Goal: Check status

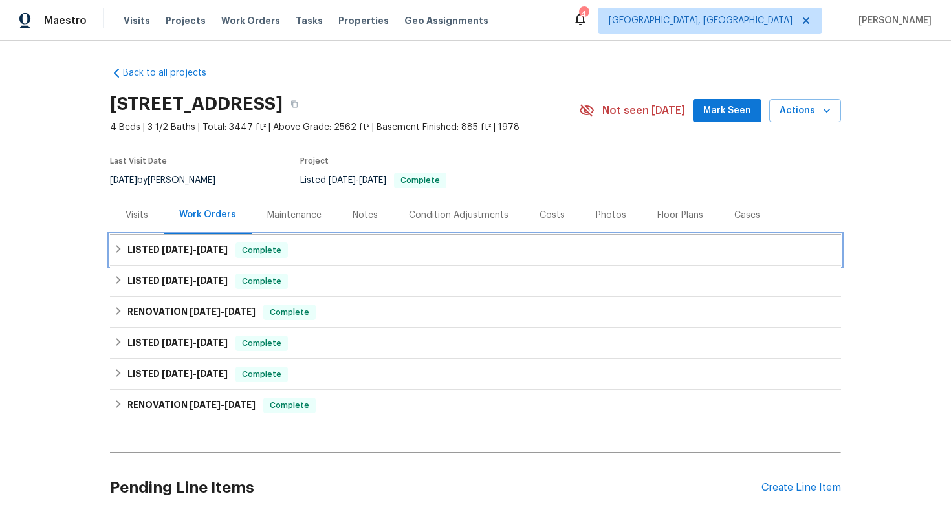
click at [313, 248] on div "LISTED [DATE] - [DATE] Complete" at bounding box center [476, 251] width 724 height 16
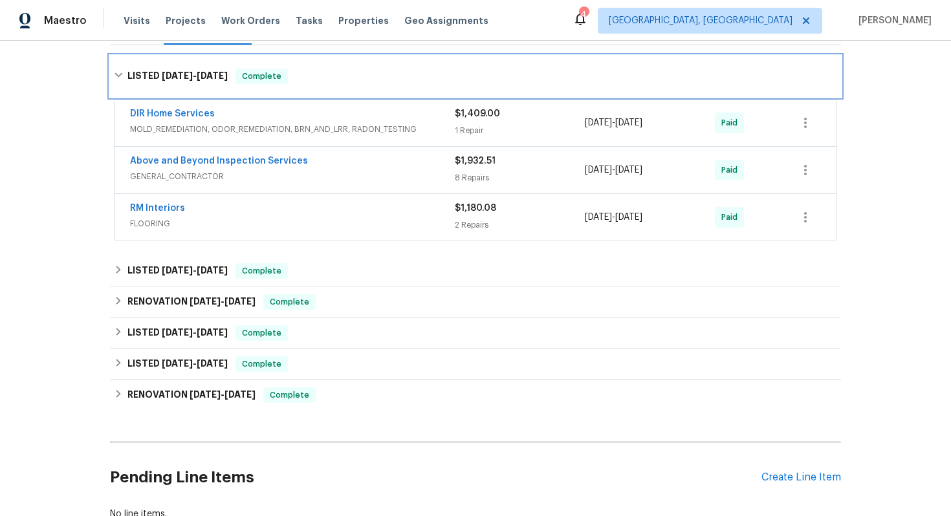
scroll to position [203, 0]
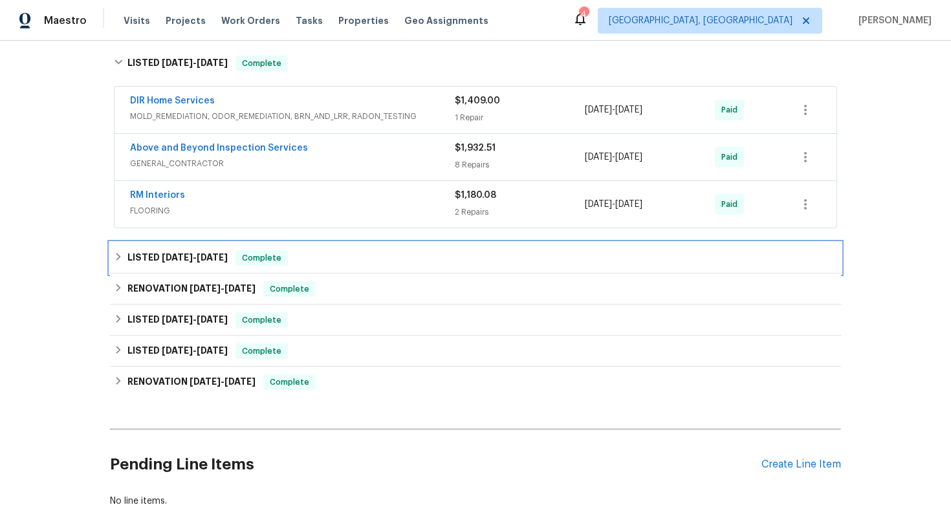
click at [307, 259] on div "LISTED [DATE] - [DATE] Complete" at bounding box center [476, 258] width 724 height 16
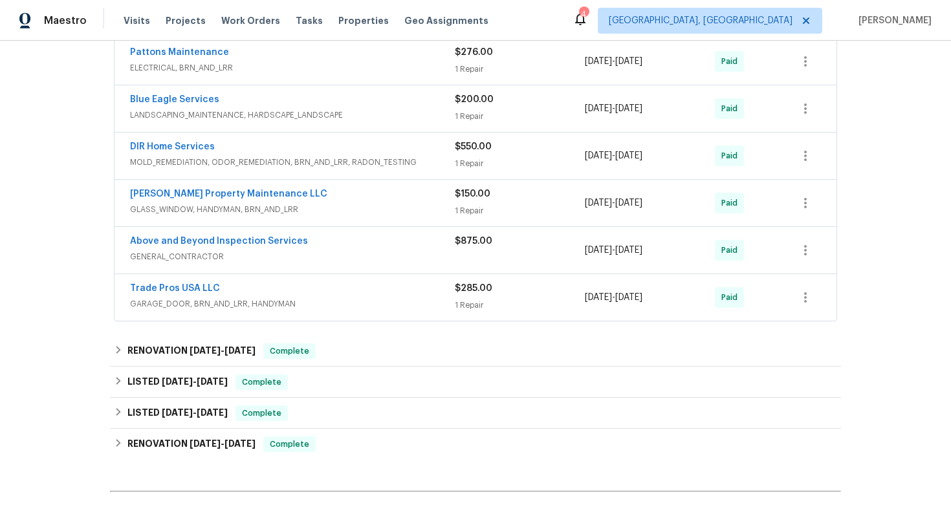
scroll to position [490, 0]
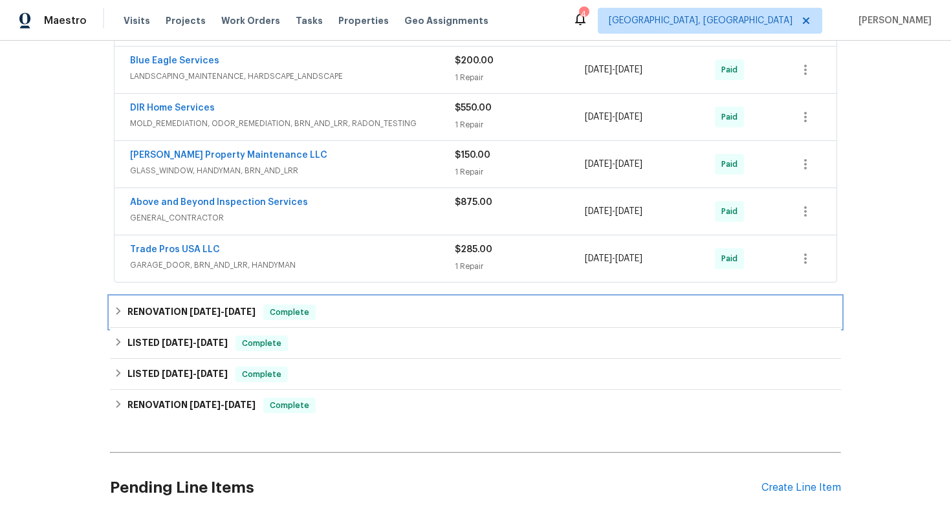
click at [354, 322] on div "RENOVATION [DATE] - [DATE] Complete" at bounding box center [475, 312] width 731 height 31
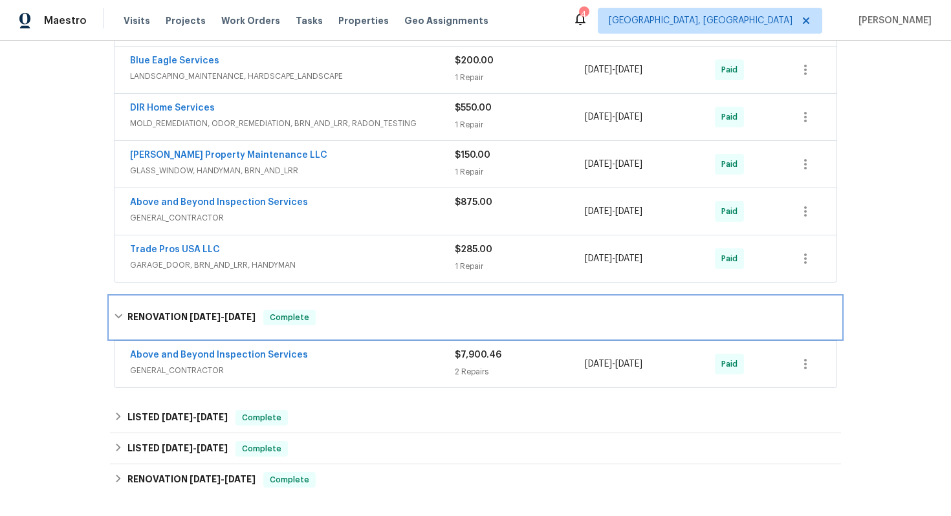
scroll to position [492, 0]
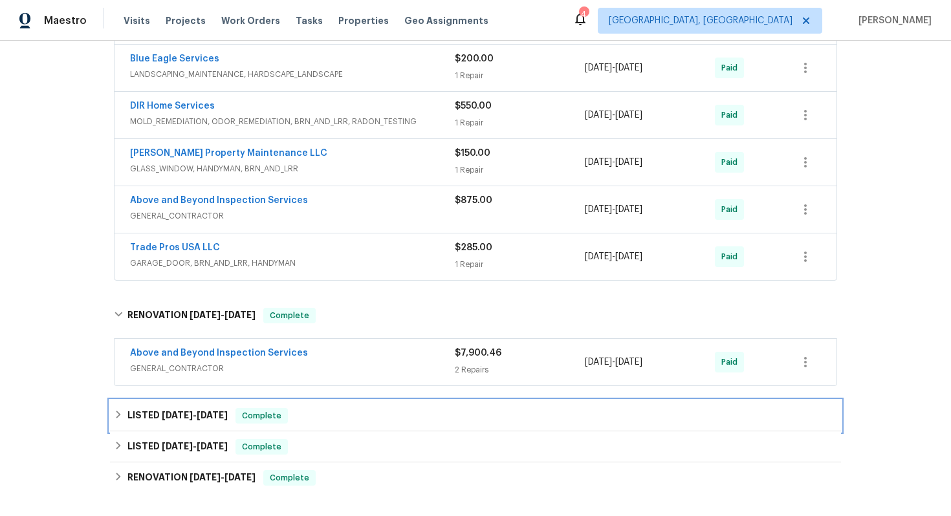
click at [329, 413] on div "LISTED [DATE] - [DATE] Complete" at bounding box center [476, 416] width 724 height 16
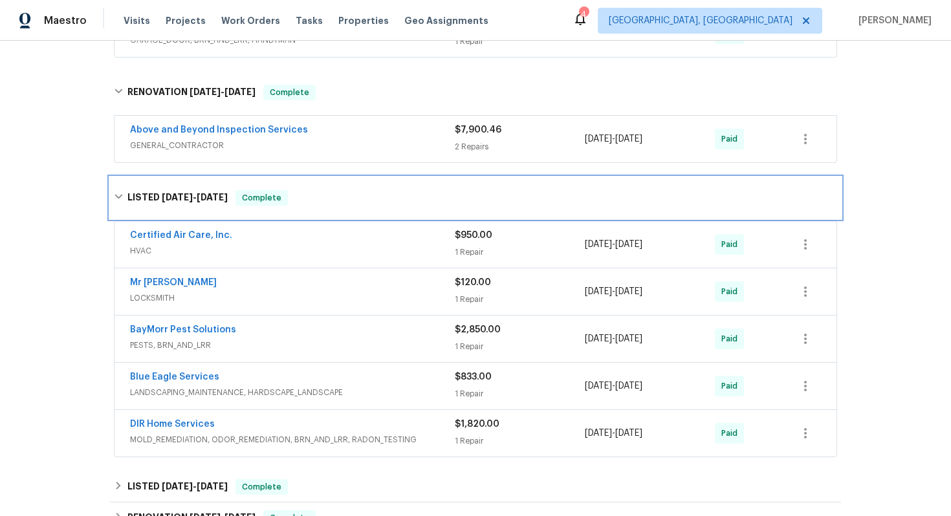
scroll to position [720, 0]
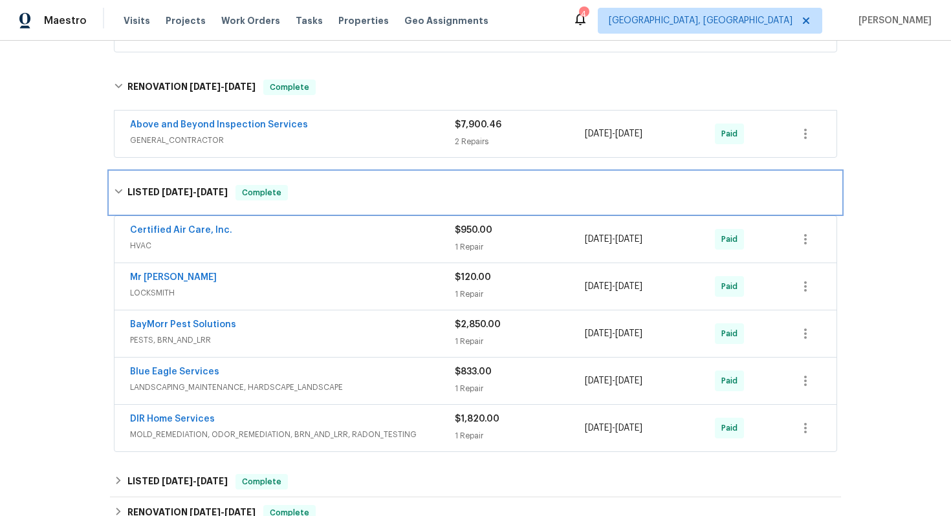
click at [315, 187] on div "LISTED [DATE] - [DATE] Complete" at bounding box center [476, 193] width 724 height 16
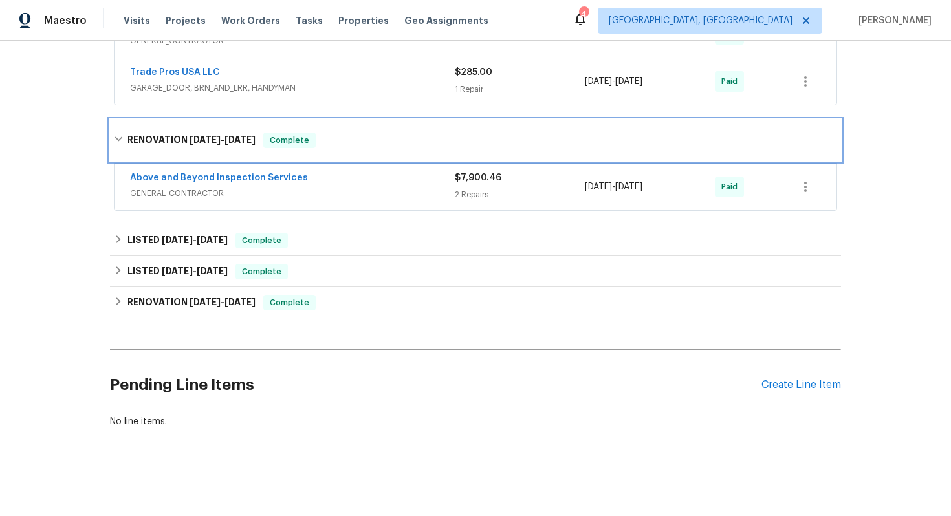
click at [322, 146] on div "RENOVATION [DATE] - [DATE] Complete" at bounding box center [476, 141] width 724 height 16
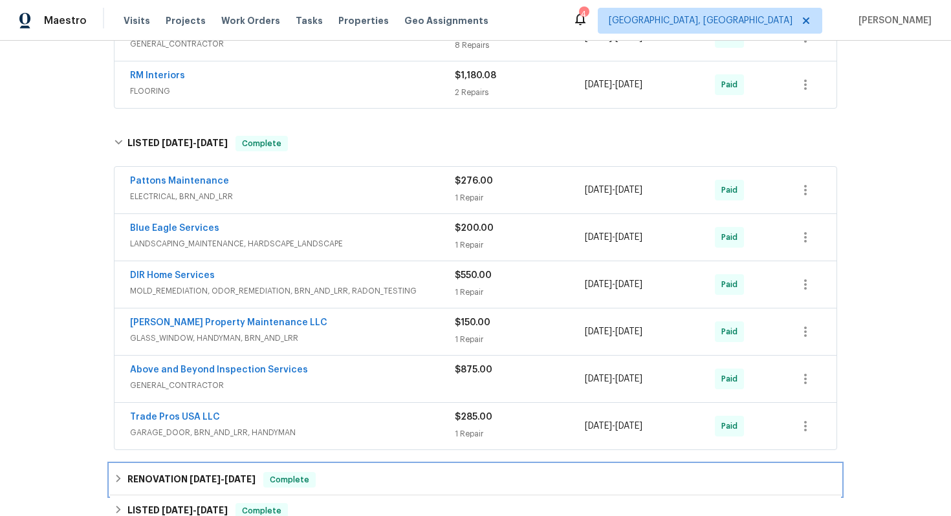
scroll to position [118, 0]
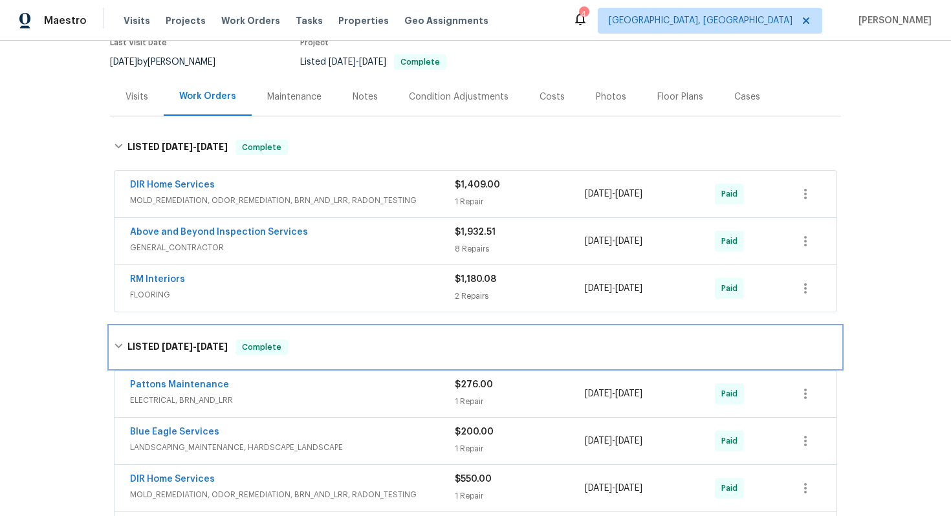
click at [309, 348] on div "LISTED [DATE] - [DATE] Complete" at bounding box center [476, 348] width 724 height 16
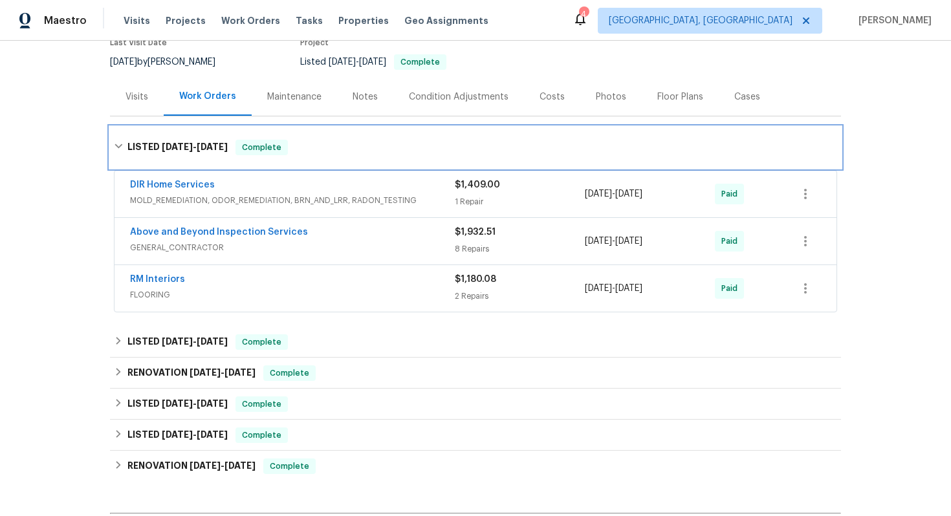
click at [325, 132] on div "LISTED [DATE] - [DATE] Complete" at bounding box center [475, 147] width 731 height 41
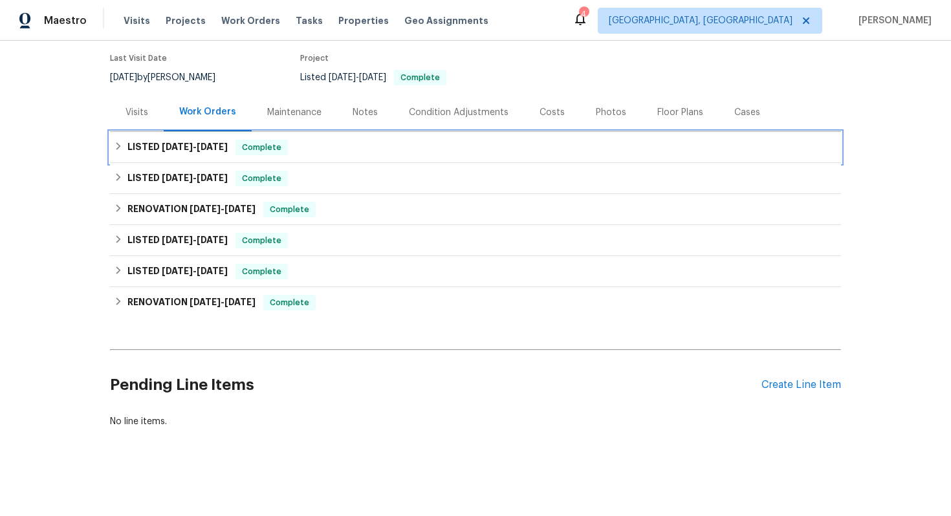
scroll to position [103, 0]
